Goal: Understand process/instructions: Learn how to perform a task or action

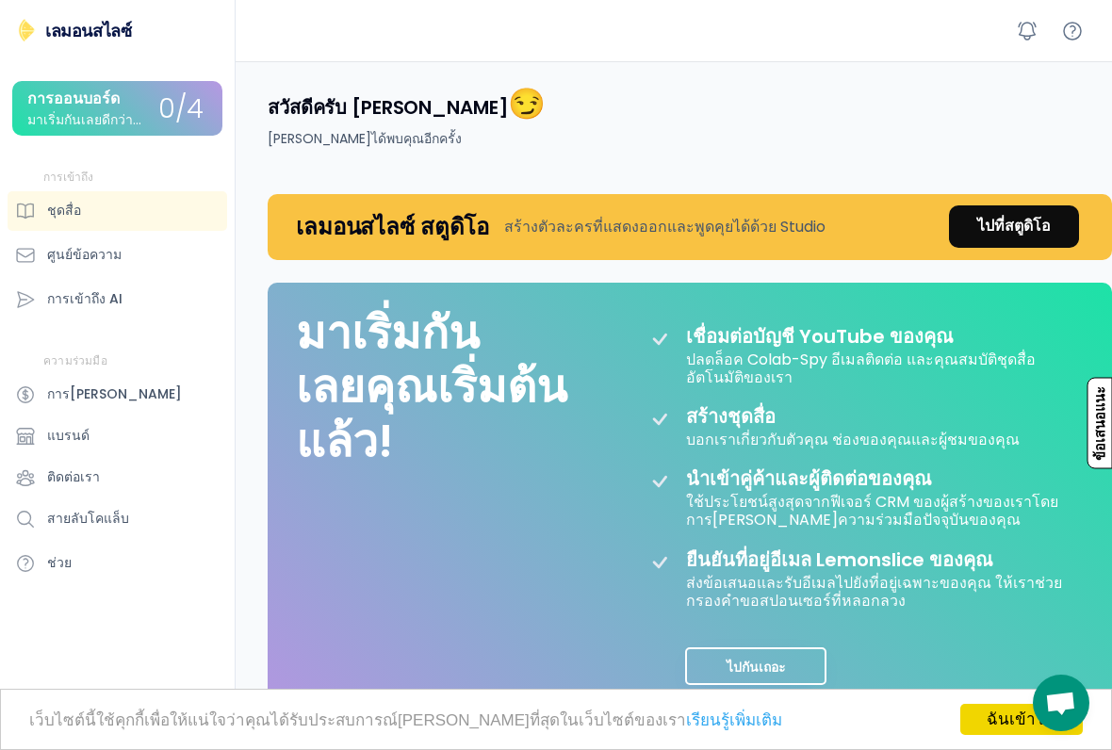
click at [79, 298] on font "การเข้าถึง AI" at bounding box center [84, 298] width 75 height 19
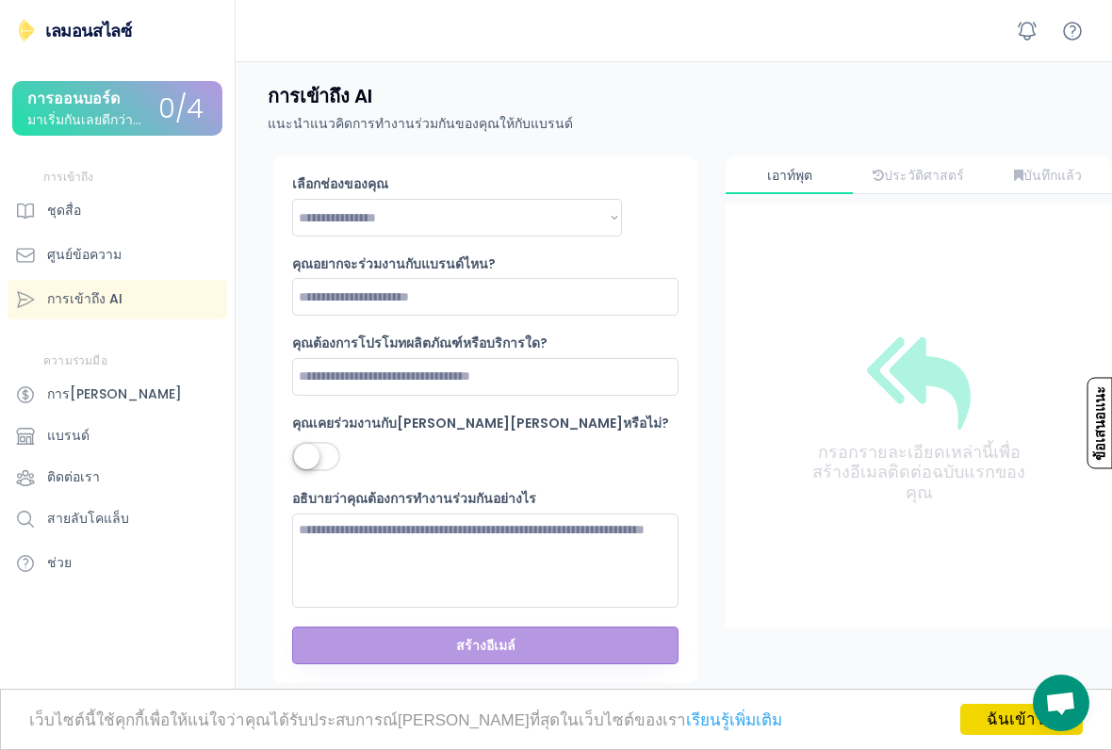
click at [946, 181] on font "ประวัติศาสตร์" at bounding box center [924, 175] width 80 height 19
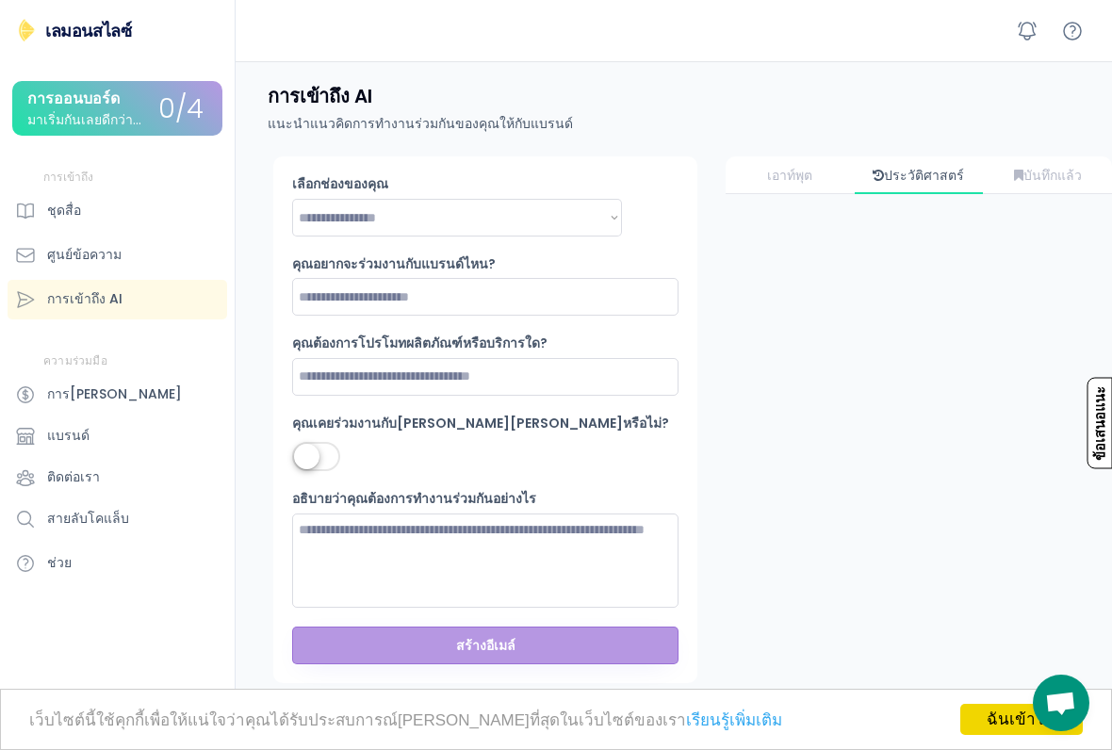
click at [1064, 174] on font "บันทึกแล้ว" at bounding box center [1052, 175] width 58 height 19
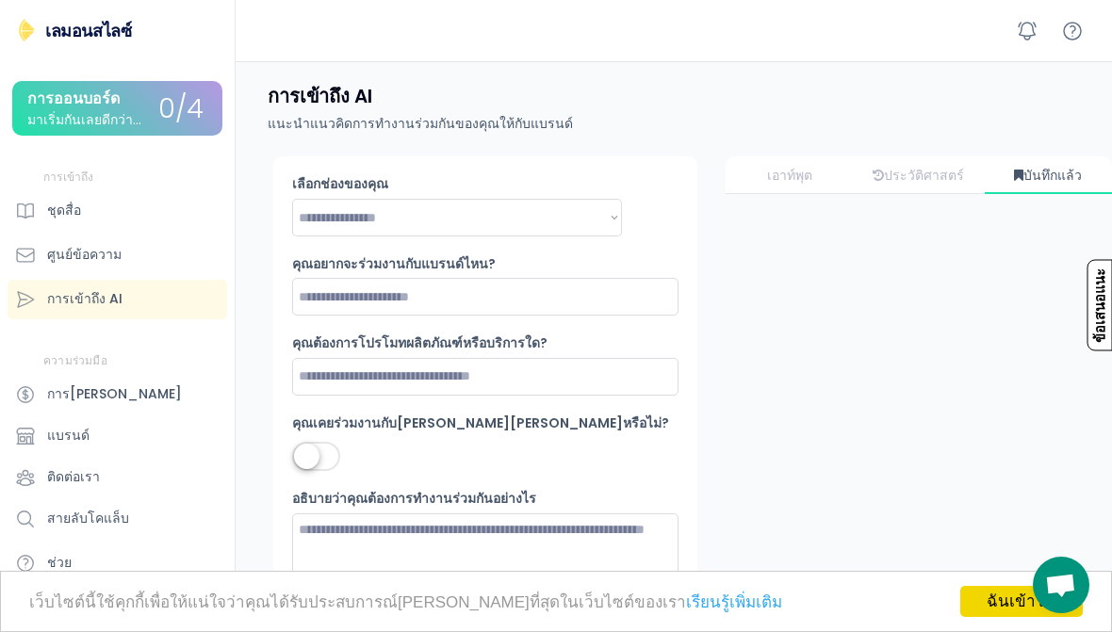
click at [52, 203] on font "ชุดสื่อ" at bounding box center [64, 210] width 34 height 19
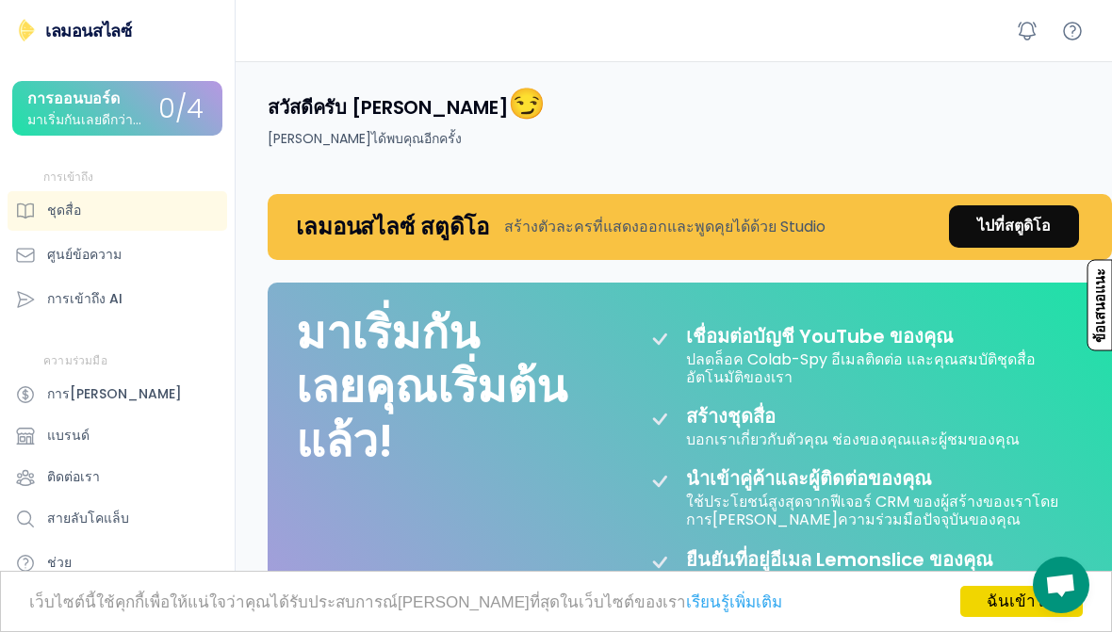
click at [57, 95] on font "การออนบอร์ด" at bounding box center [73, 99] width 92 height 22
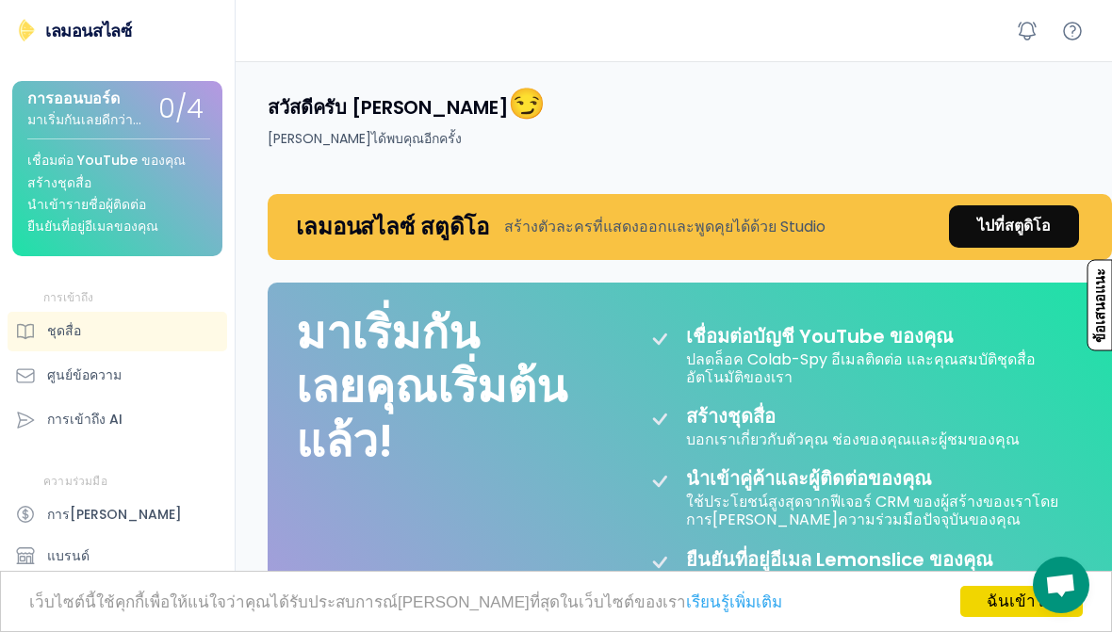
click at [41, 123] on font "มาเริ่มกันเลยดีกว่า..." at bounding box center [84, 119] width 114 height 19
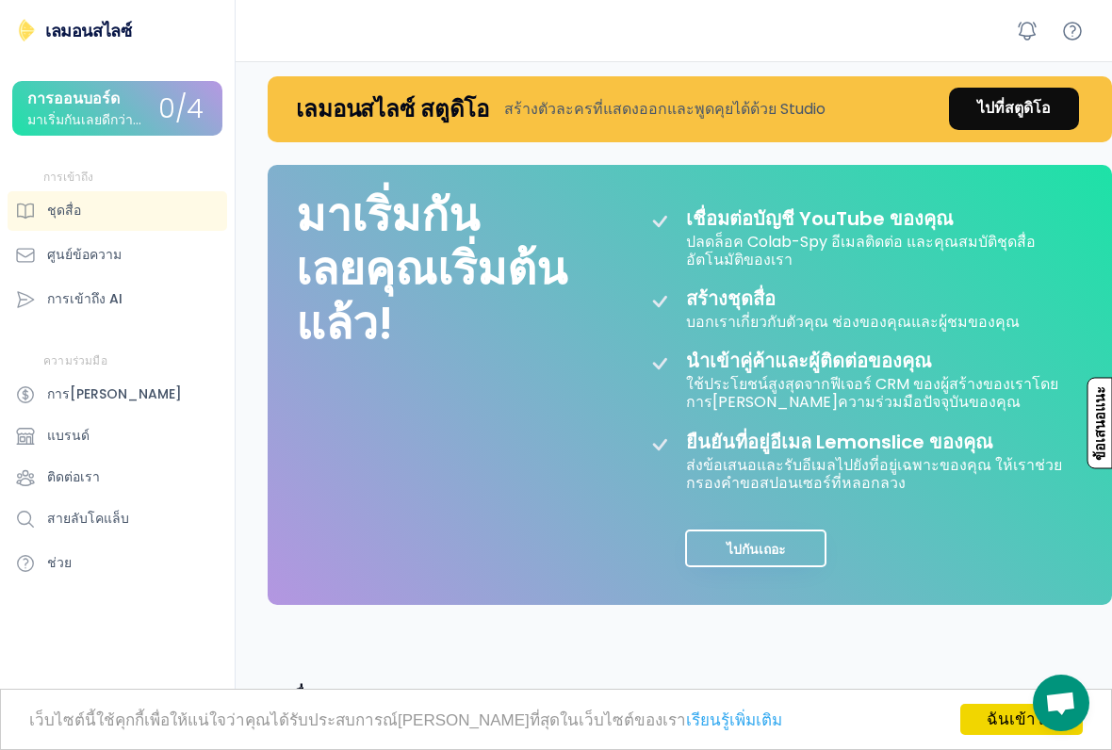
scroll to position [128, 0]
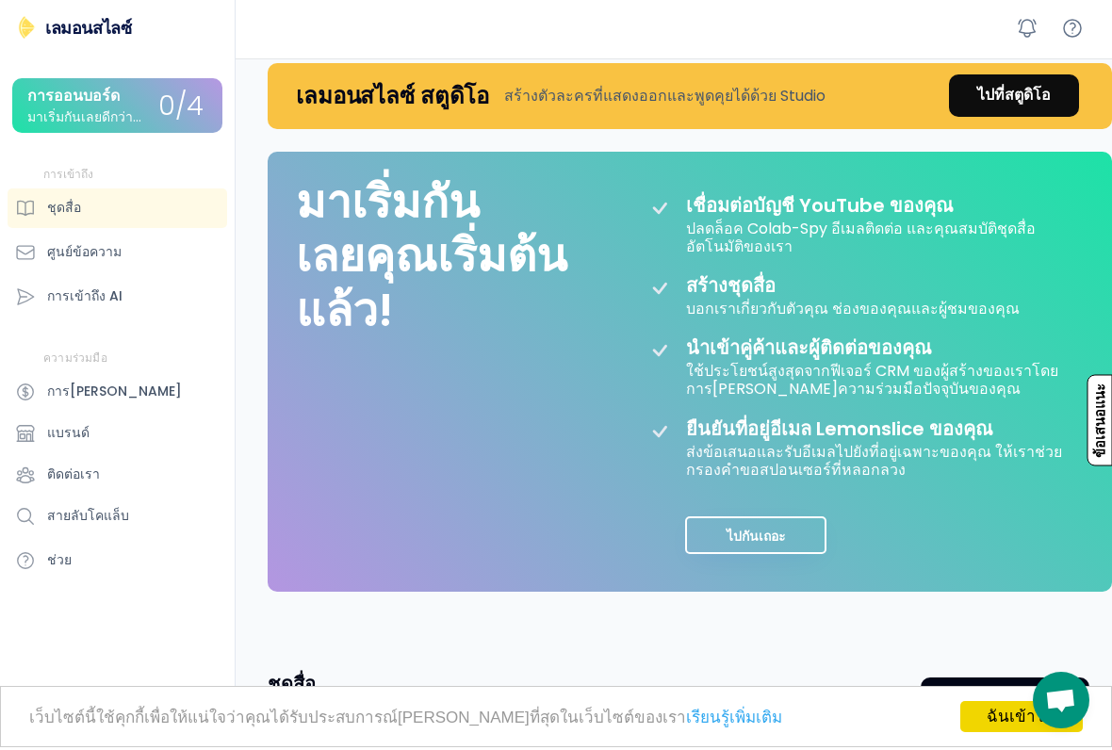
click at [887, 608] on div "สวัสดีครับ [PERSON_NAME] 😏 [PERSON_NAME]ได้พบคุณอีกครั้ง เลมอนสไลซ์ สตูดิโอ สร้…" at bounding box center [678, 498] width 867 height 1130
click at [928, 631] on div "สวัสดีครับ [PERSON_NAME] 😏 [PERSON_NAME]ได้พบคุณอีกครั้ง เลมอนสไลซ์ สตูดิโอ สร้…" at bounding box center [678, 498] width 867 height 1130
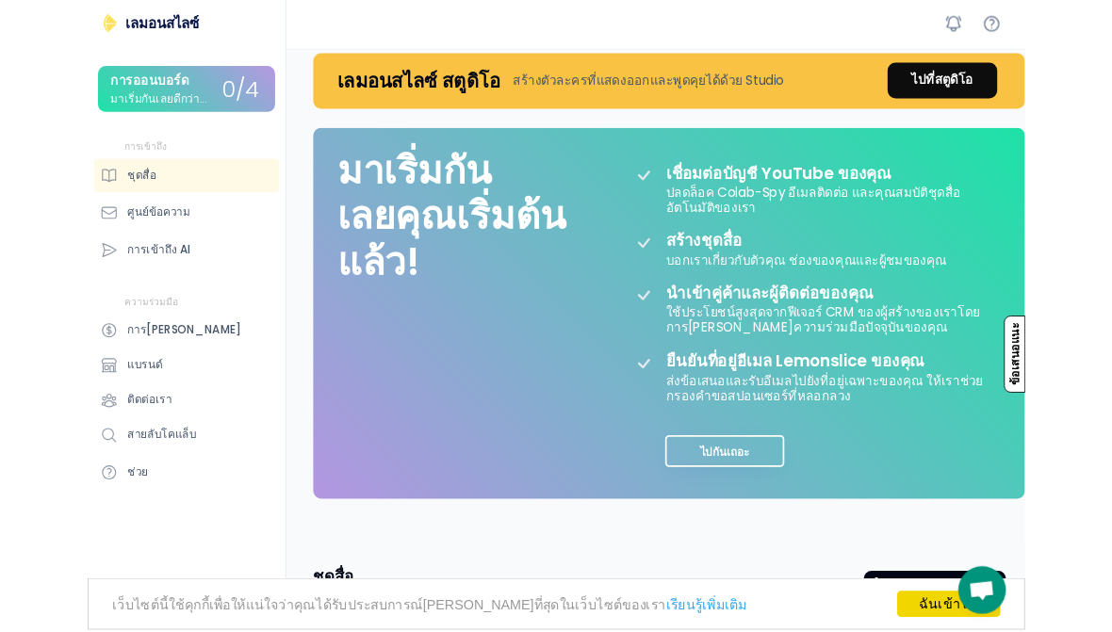
scroll to position [0, 0]
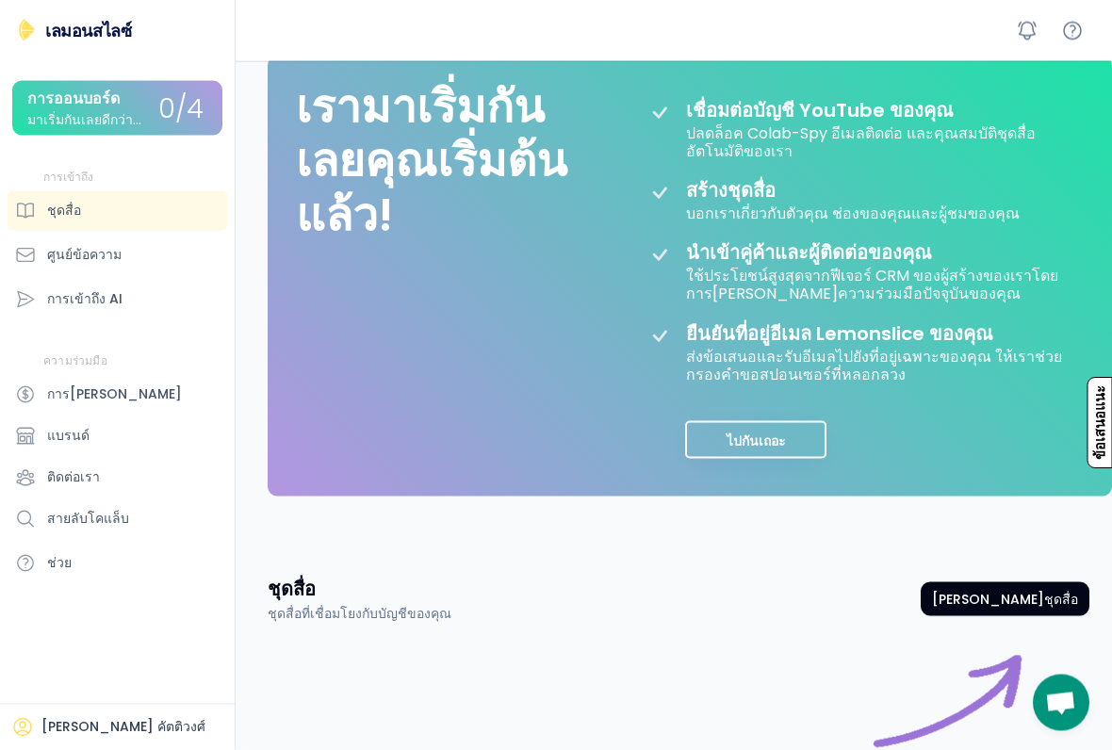
click at [803, 457] on button "ไปกันเถอะ" at bounding box center [755, 440] width 141 height 38
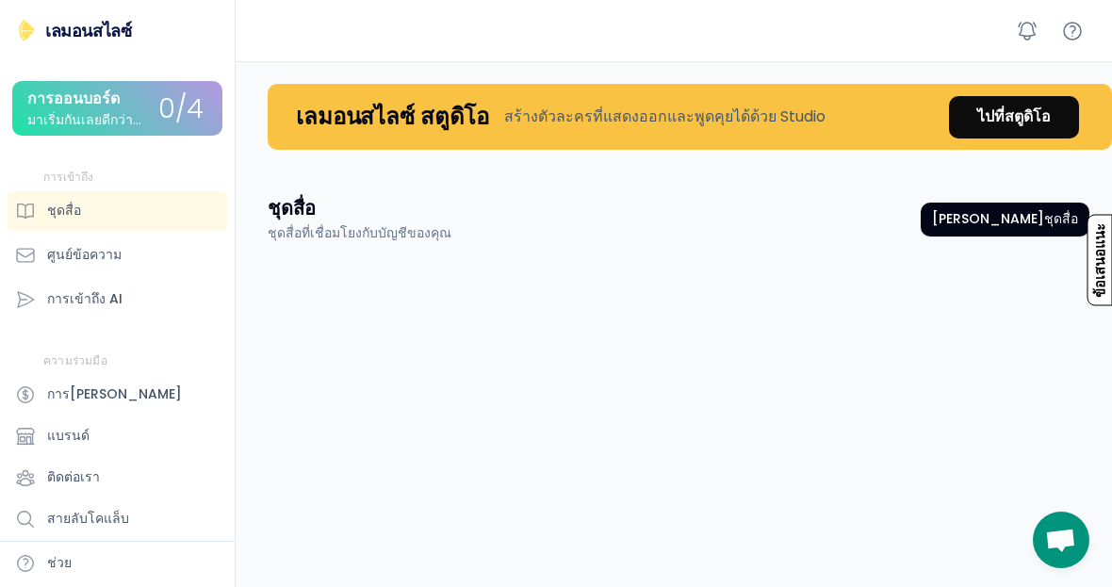
click at [1044, 210] on div "ข้อเสนอแนะ ปิด คุณจะประเมินประสบการณ์ของคุณอย่างไร? 1 2 3 4 5 👎 🤩 ส่ง[PERSON_NA…" at bounding box center [1065, 201] width 91 height 25
click at [1047, 121] on font "ไปที่สตูดิโอ" at bounding box center [1013, 117] width 73 height 22
